Goal: Task Accomplishment & Management: Manage account settings

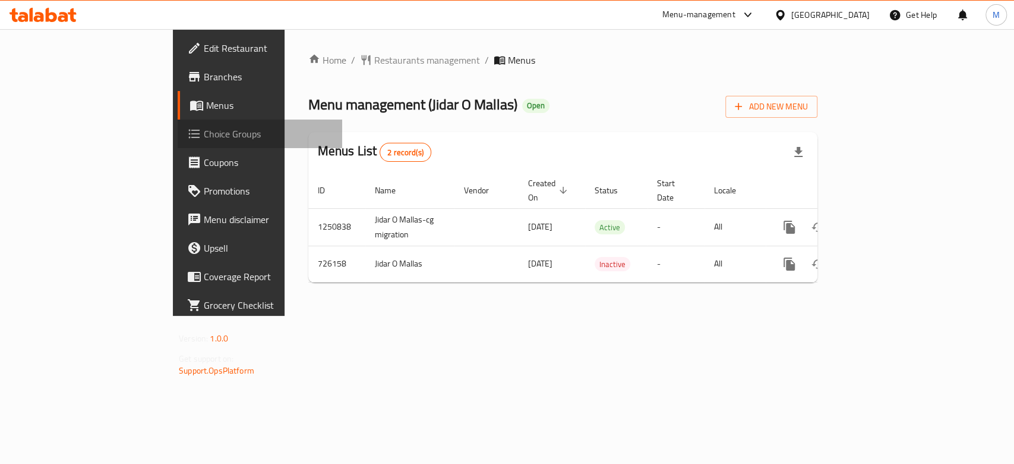
click at [204, 140] on span "Choice Groups" at bounding box center [268, 134] width 129 height 14
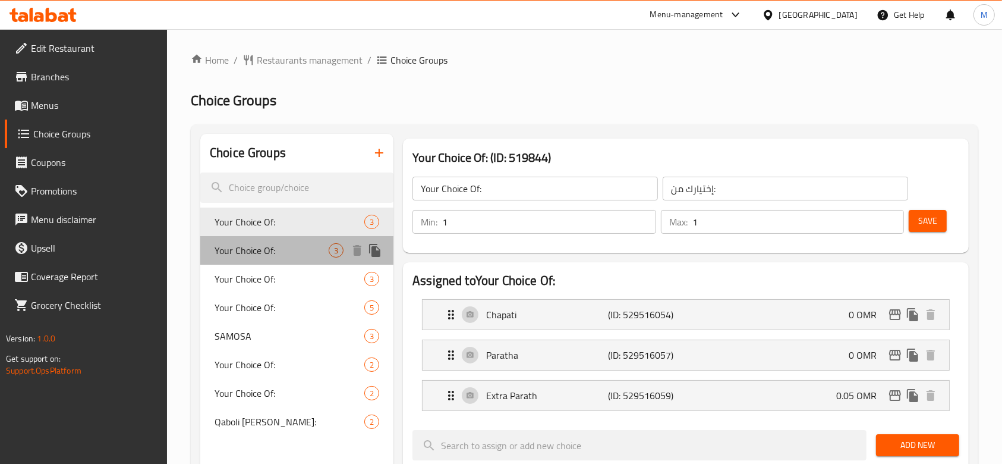
click at [303, 254] on span "Your Choice Of:" at bounding box center [272, 250] width 114 height 14
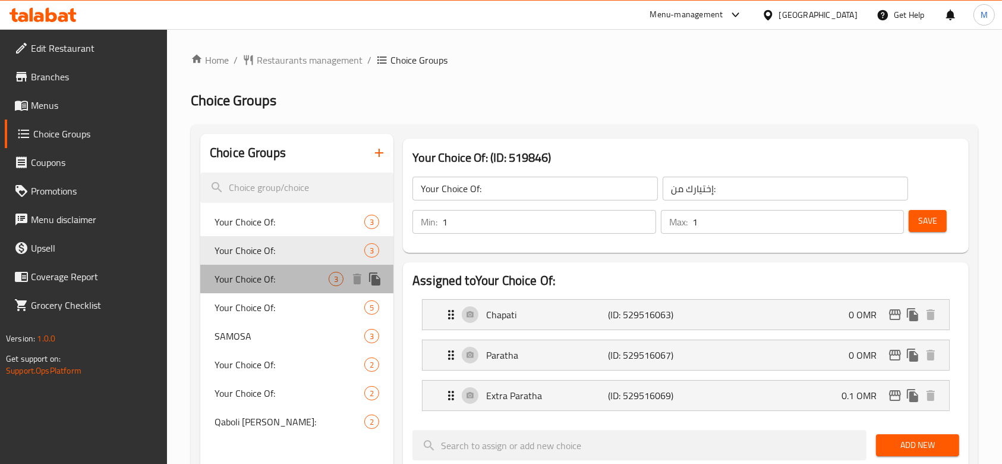
click at [295, 282] on span "Your Choice Of:" at bounding box center [272, 279] width 114 height 14
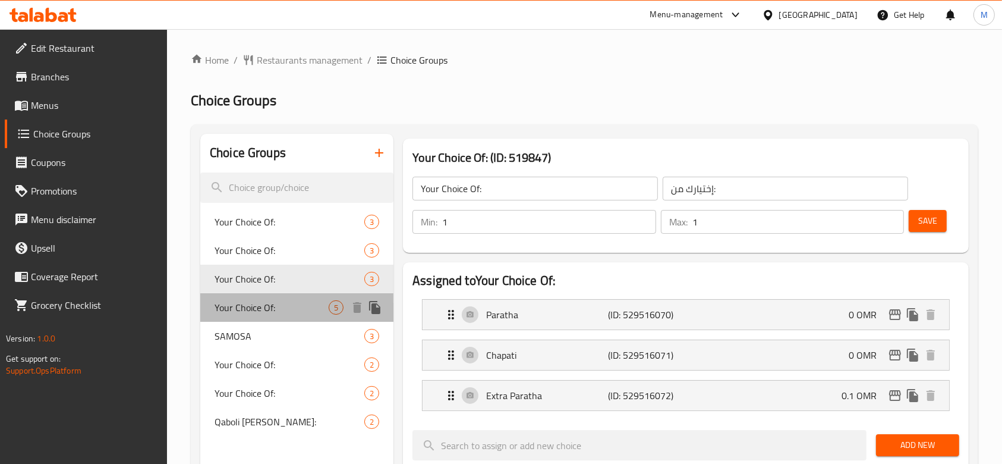
click at [301, 305] on span "Your Choice Of:" at bounding box center [272, 307] width 114 height 14
type input "اختيارك من:"
type input "0"
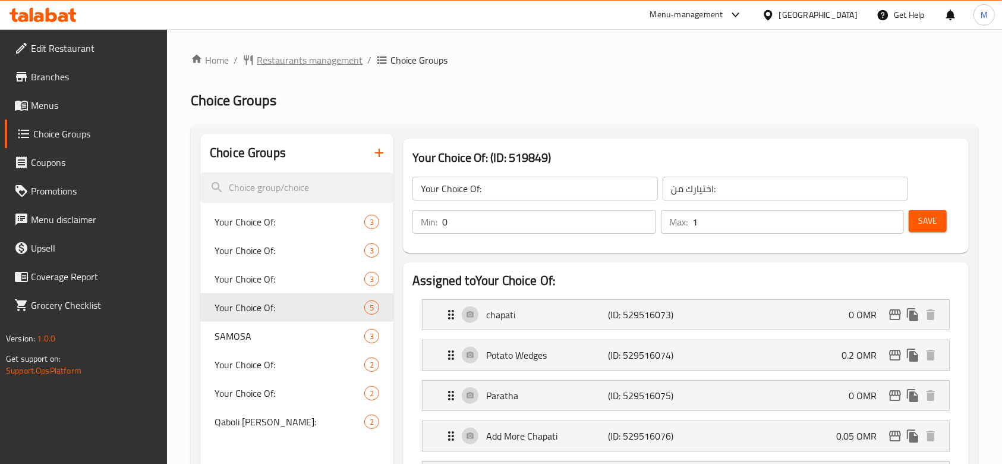
drag, startPoint x: 266, startPoint y: 52, endPoint x: 259, endPoint y: 56, distance: 8.5
click at [259, 56] on span "Restaurants management" at bounding box center [310, 60] width 106 height 14
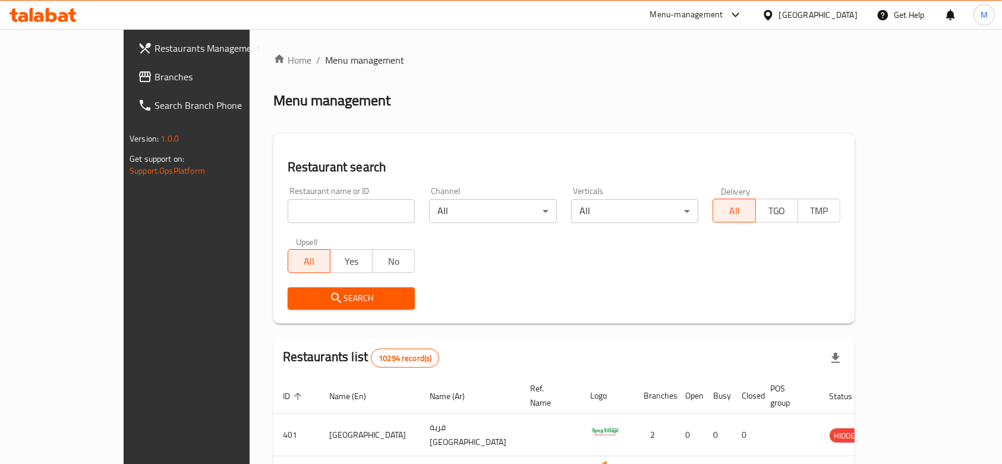
click at [295, 209] on input "search" at bounding box center [352, 211] width 128 height 24
type input "yumista"
click button "Search" at bounding box center [352, 298] width 128 height 22
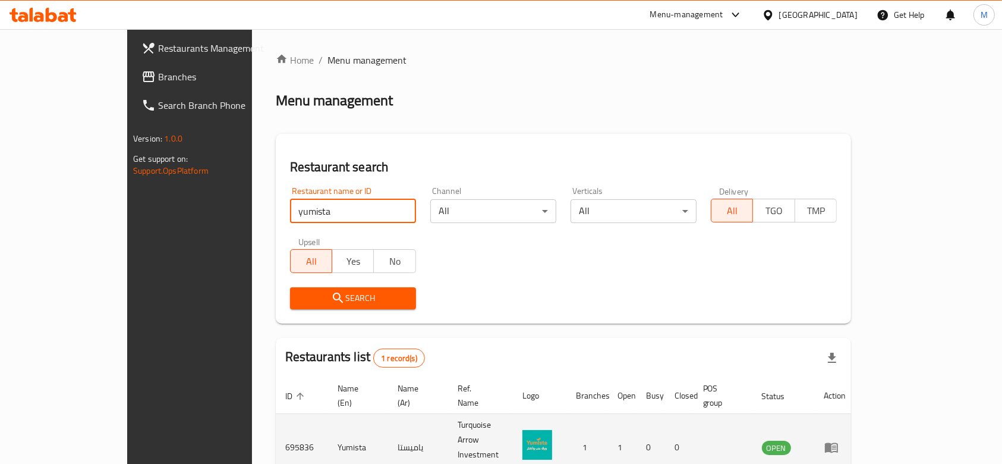
click at [856, 430] on td "enhanced table" at bounding box center [835, 447] width 41 height 67
click at [838, 443] on icon "enhanced table" at bounding box center [831, 448] width 13 height 10
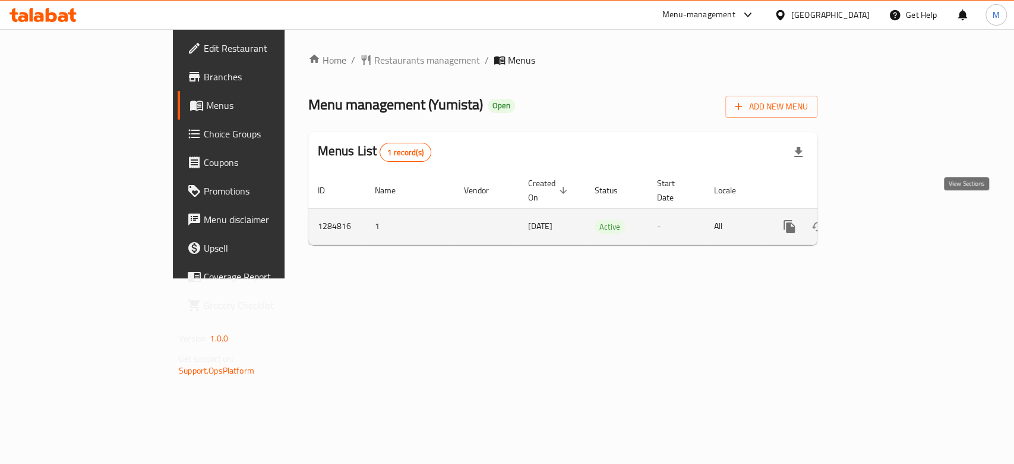
click at [882, 219] on icon "enhanced table" at bounding box center [875, 226] width 14 height 14
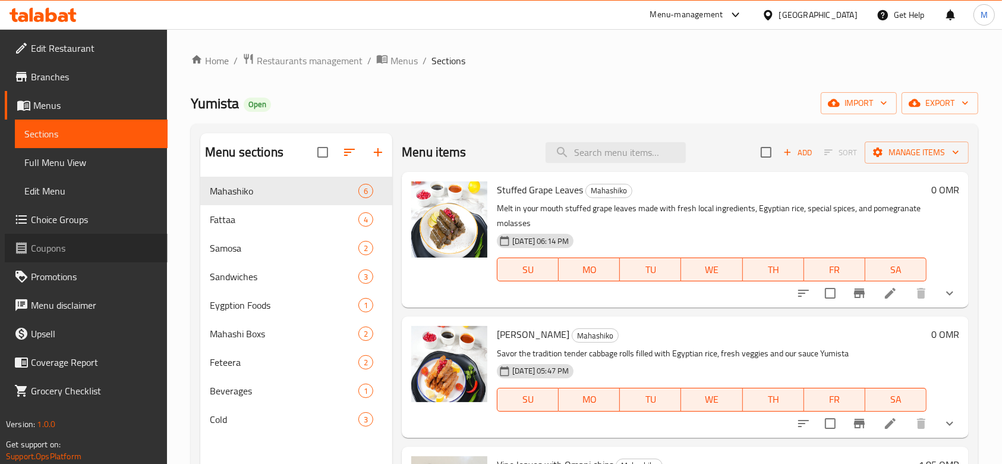
click at [62, 241] on span "Coupons" at bounding box center [94, 248] width 127 height 14
click at [80, 219] on span "Choice Groups" at bounding box center [94, 219] width 127 height 14
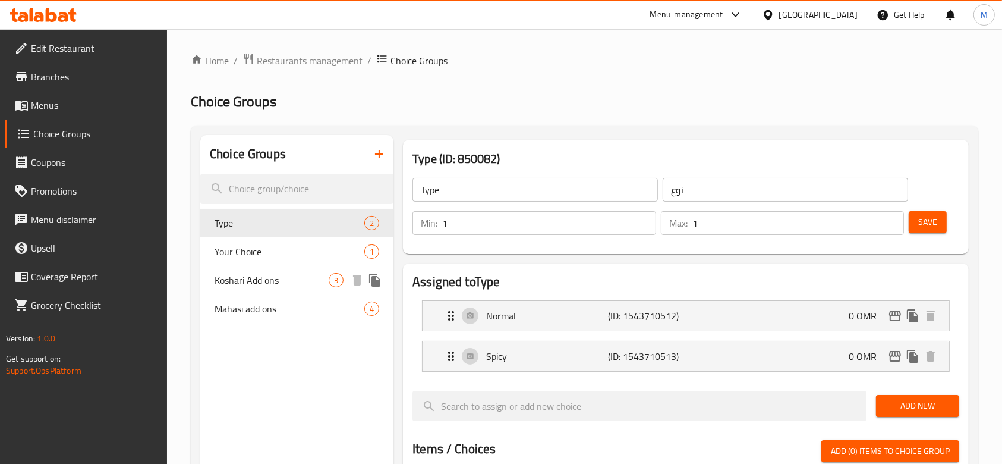
click at [275, 286] on span "Koshari Add ons" at bounding box center [272, 280] width 114 height 14
type input "Koshari Add ons"
type input "اضافات الكشري"
type input "0"
type input "3"
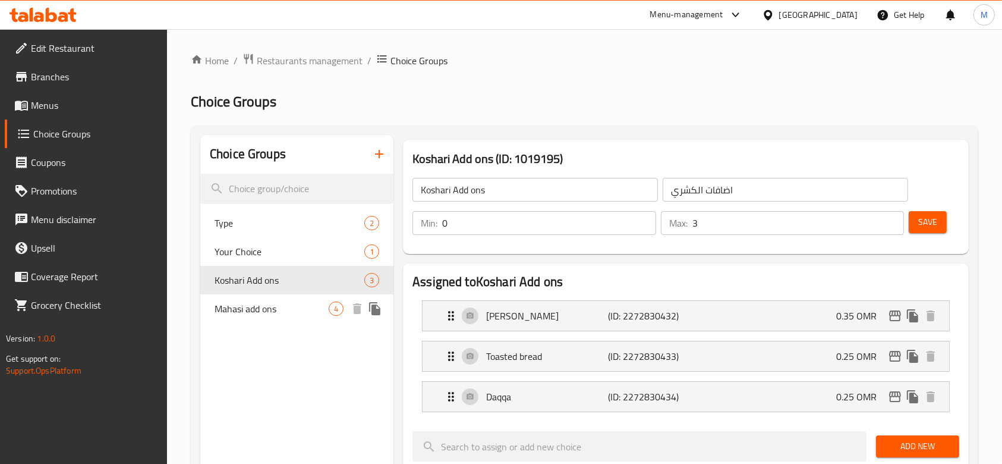
click at [298, 308] on span "Mahasi add ons" at bounding box center [272, 308] width 114 height 14
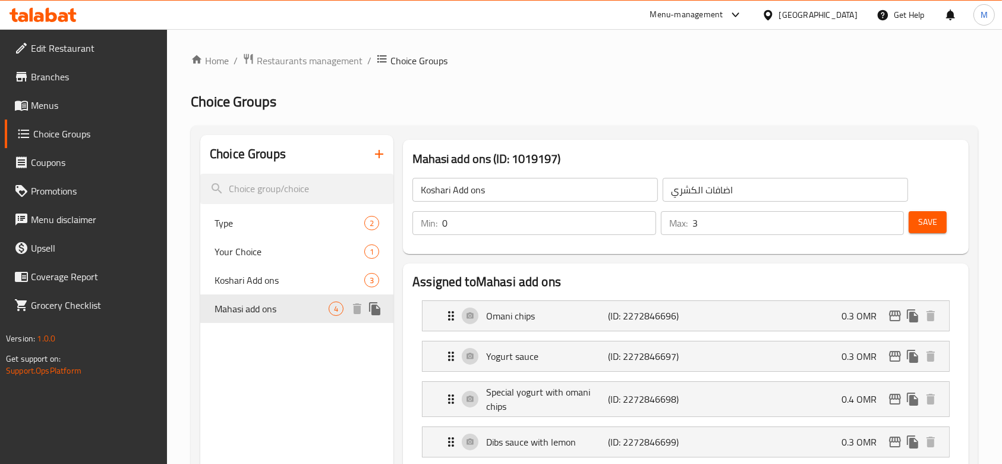
type input "Mahasi add ons"
type input "اضافات المحاشي"
type input "4"
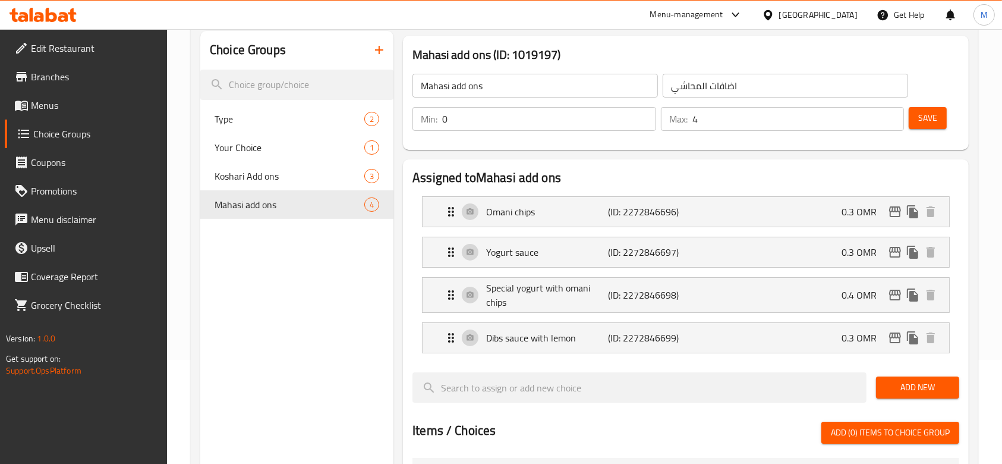
scroll to position [158, 0]
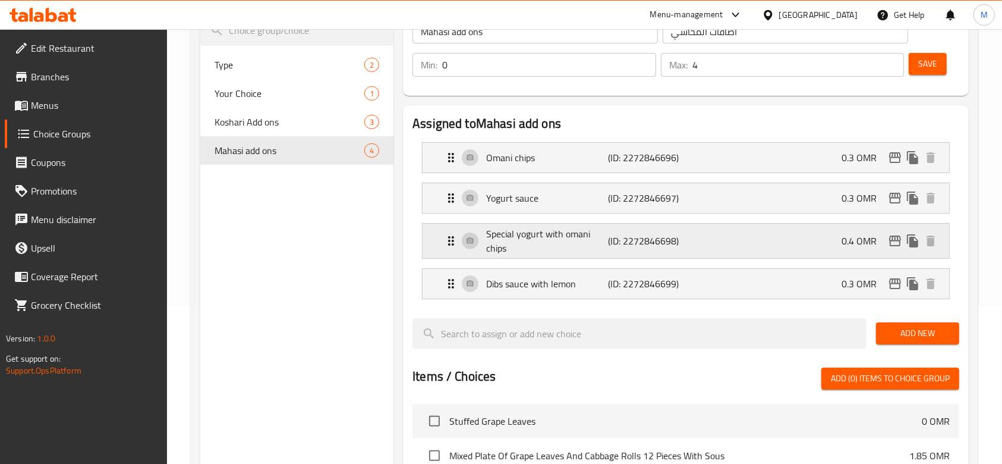
click at [488, 243] on p "Special yogurt with omani chips" at bounding box center [547, 240] width 122 height 29
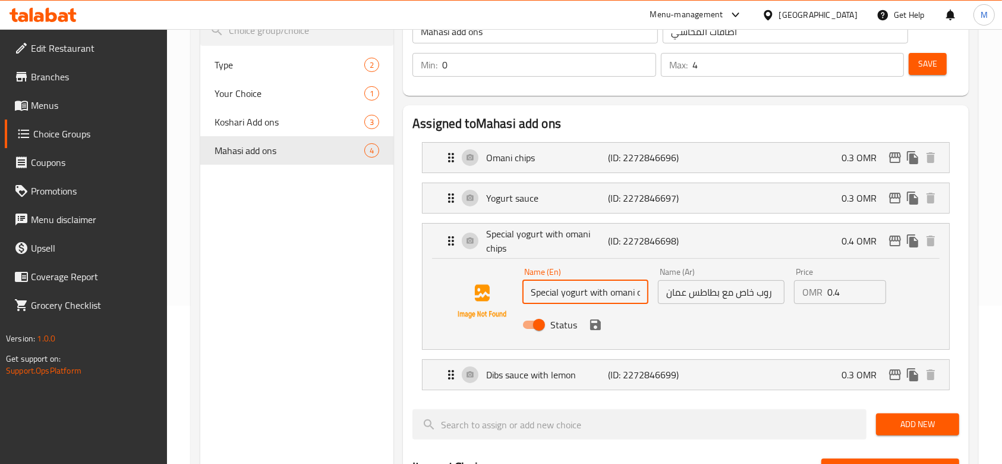
click at [597, 298] on input "Special yogurt with omani chips" at bounding box center [585, 292] width 126 height 24
click at [707, 292] on input "روب خاص مع بطاطس عمان" at bounding box center [721, 292] width 126 height 24
click at [629, 292] on input "Special omani chips sauce" at bounding box center [585, 292] width 126 height 24
click at [574, 295] on input "Special sauce with omani chips flavor" at bounding box center [585, 292] width 126 height 24
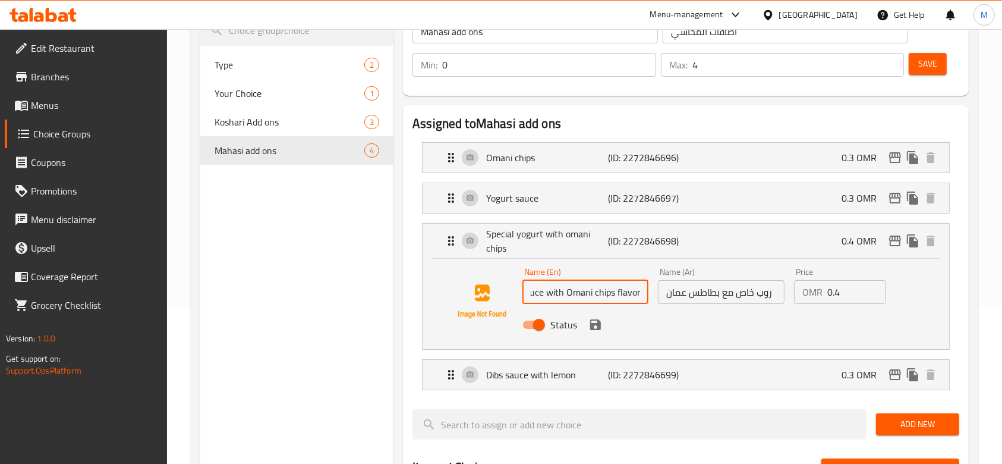
type input "Special sauce with Omani chips flavor"
click at [728, 292] on input "روب خاص مع بطاطس عمان" at bounding box center [721, 292] width 126 height 24
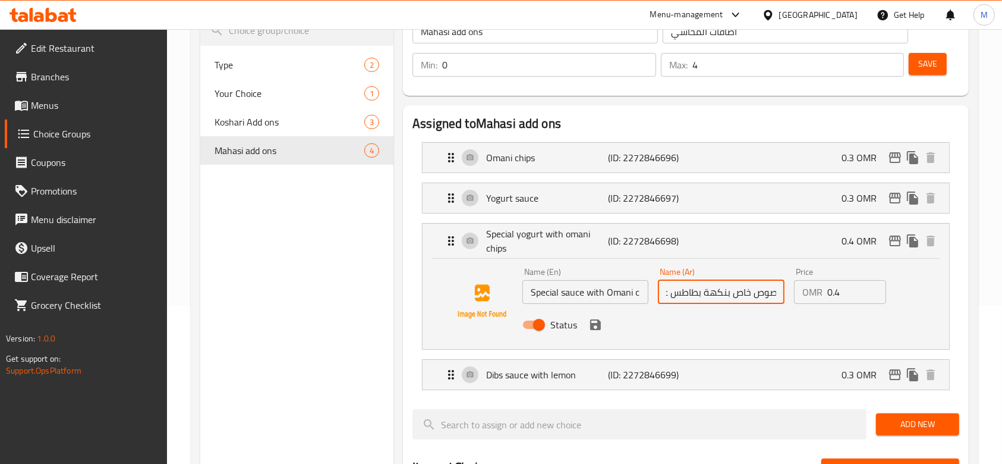
scroll to position [0, 20]
click at [594, 327] on icon "save" at bounding box center [595, 324] width 14 height 14
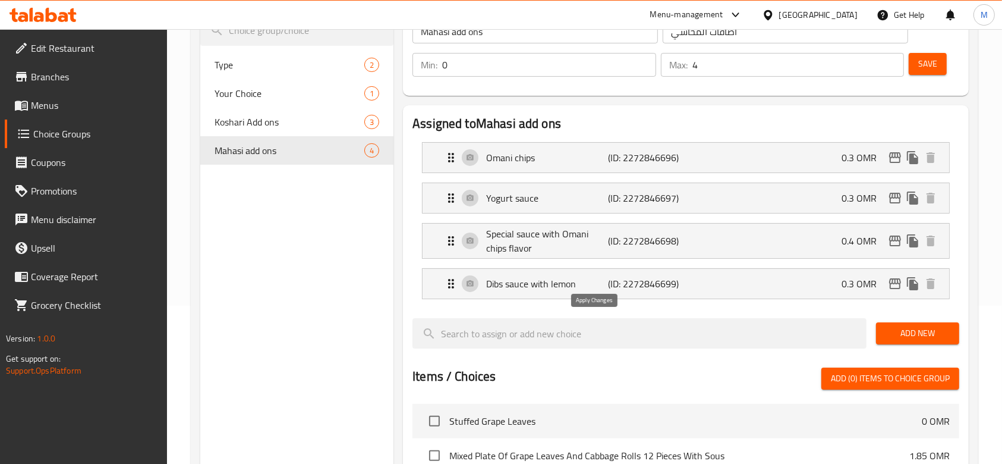
type input "صوص خاص بنكهة بطاطس عمان"
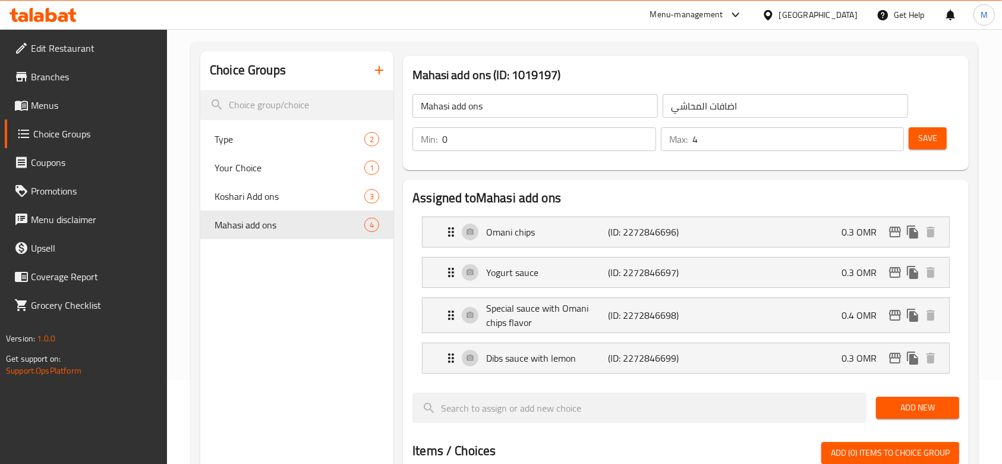
scroll to position [0, 0]
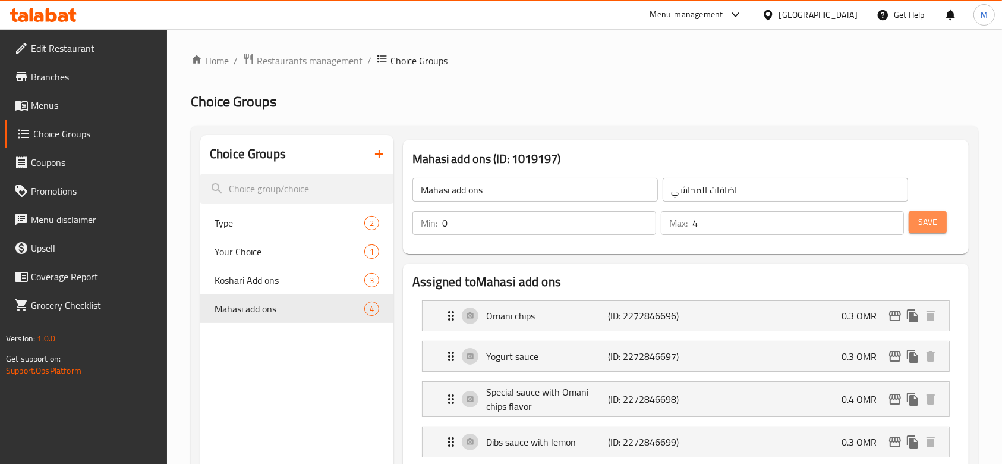
click at [939, 222] on button "Save" at bounding box center [928, 222] width 38 height 22
